Goal: Transaction & Acquisition: Book appointment/travel/reservation

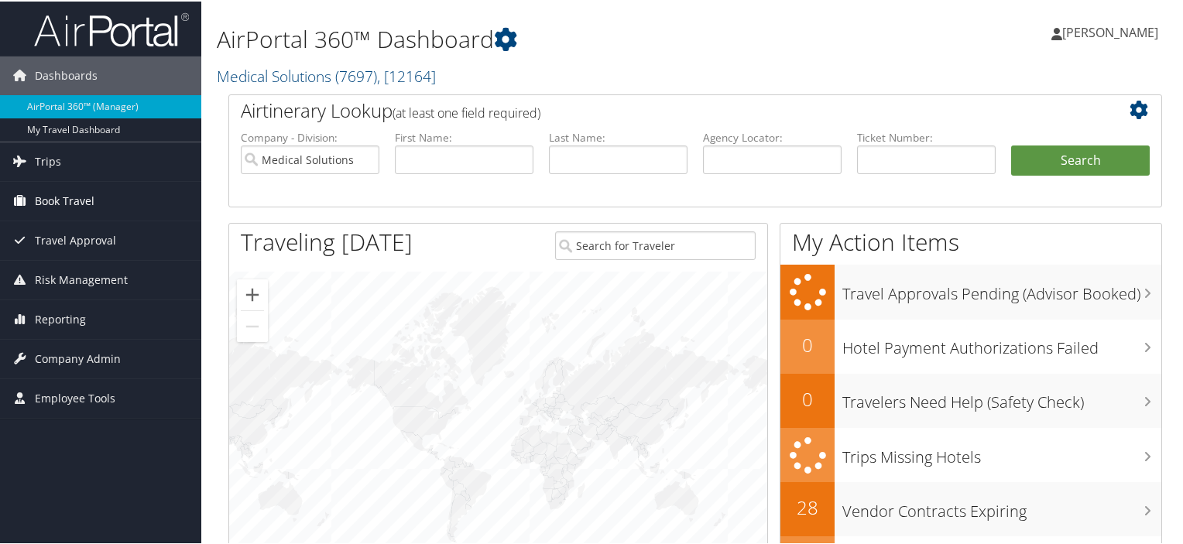
click at [71, 202] on span "Book Travel" at bounding box center [65, 199] width 60 height 39
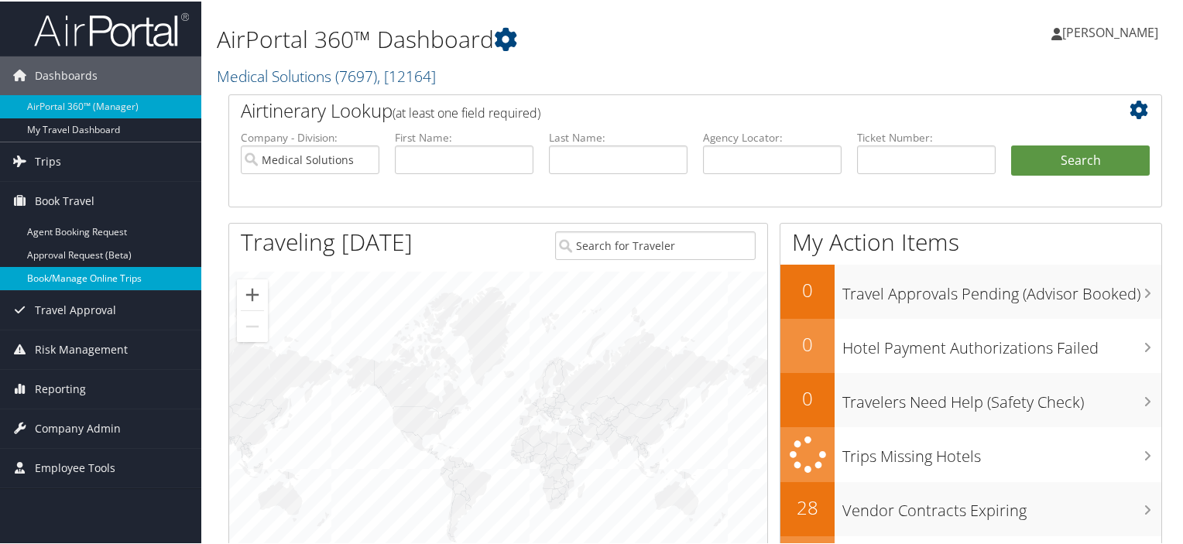
click at [59, 278] on link "Book/Manage Online Trips" at bounding box center [100, 276] width 201 height 23
